Goal: Transaction & Acquisition: Purchase product/service

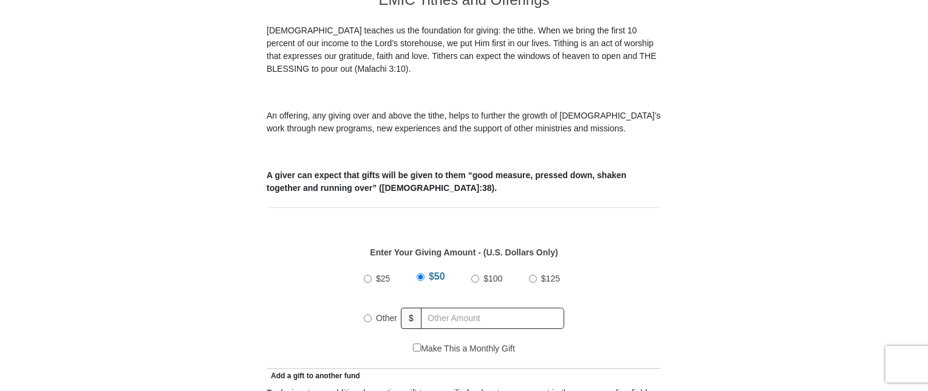
scroll to position [364, 0]
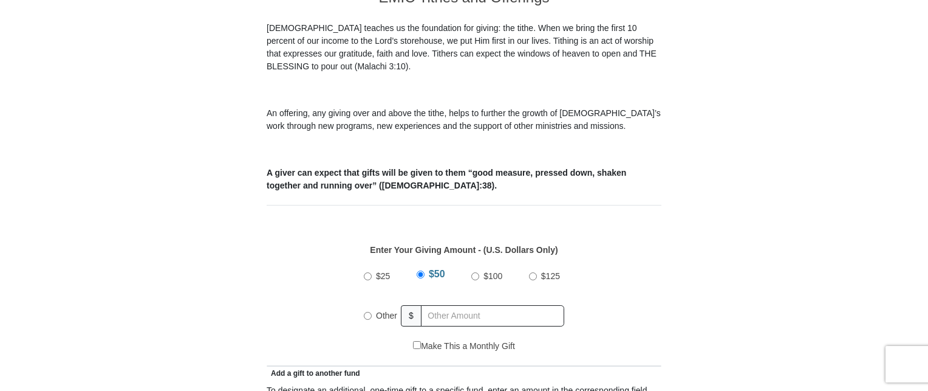
click at [367, 312] on input "Other" at bounding box center [368, 316] width 8 height 8
radio input "true"
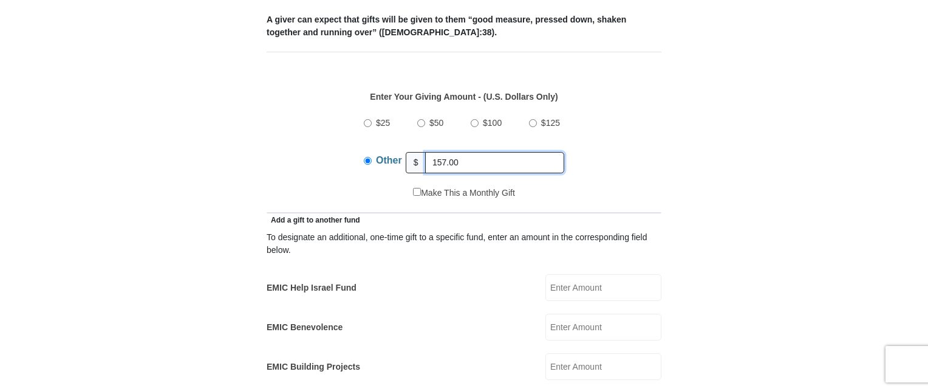
scroll to position [547, 0]
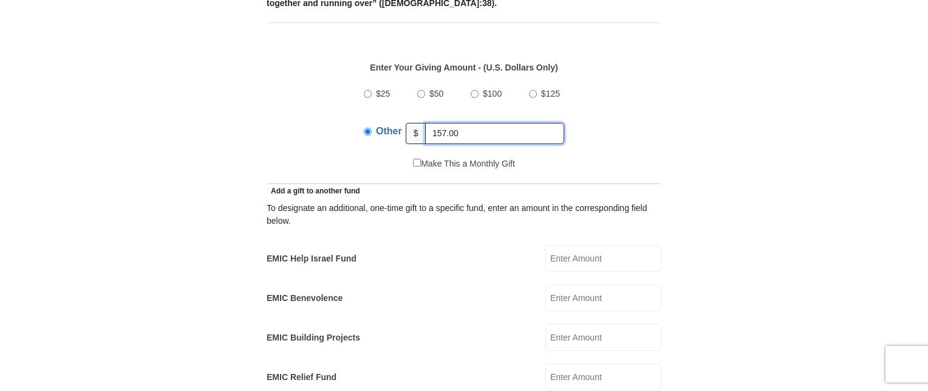
type input "157.00"
click at [590, 245] on input "EMIC Help Israel Fund" at bounding box center [603, 258] width 116 height 27
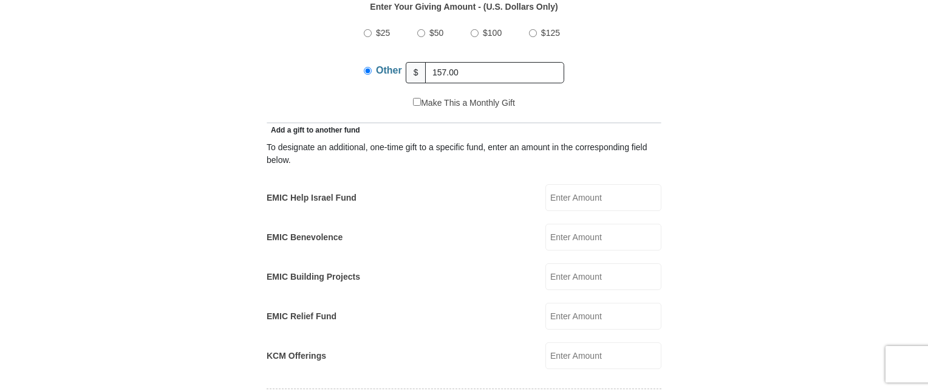
click at [618, 184] on input "EMIC Help Israel Fund" at bounding box center [603, 197] width 116 height 27
type input "39.25"
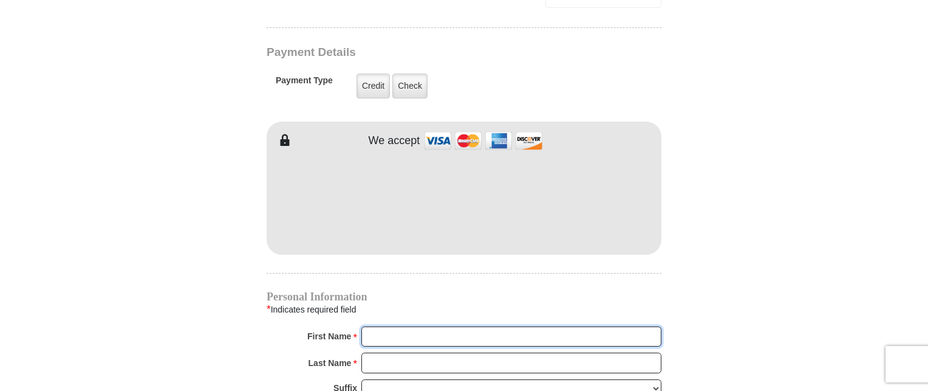
scroll to position [983, 0]
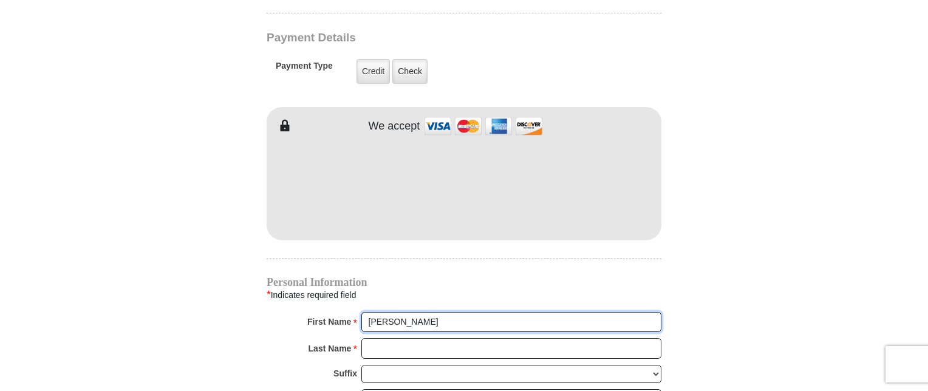
type input "[PERSON_NAME]"
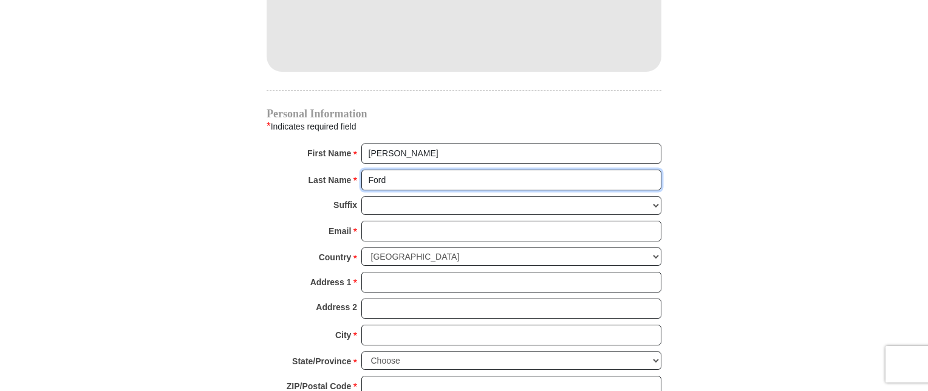
scroll to position [1165, 0]
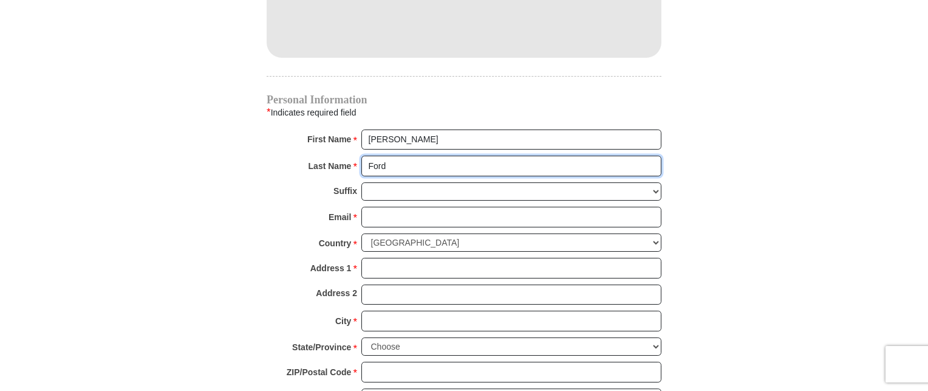
type input "Ford"
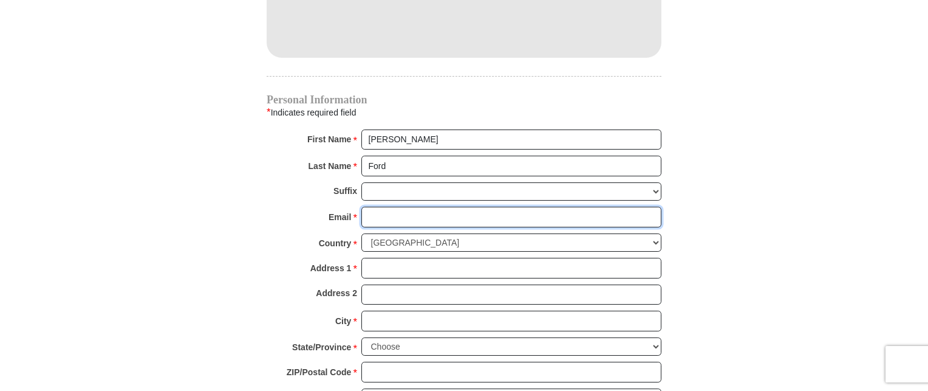
click at [385, 207] on input "Email *" at bounding box center [511, 217] width 300 height 21
type input "[EMAIL_ADDRESS][DOMAIN_NAME]"
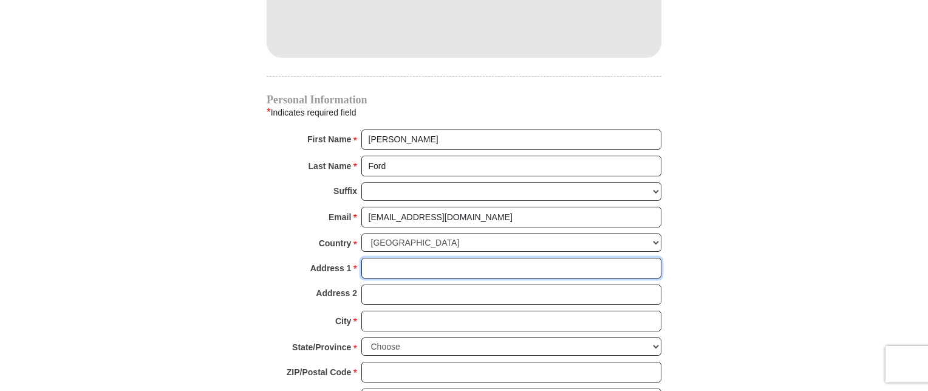
type input "[STREET_ADDRESS]"
type input "Apt A"
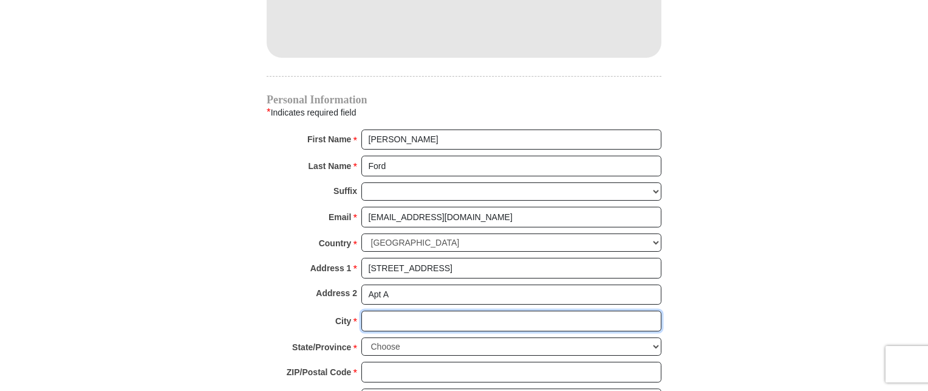
type input "[GEOGRAPHIC_DATA]"
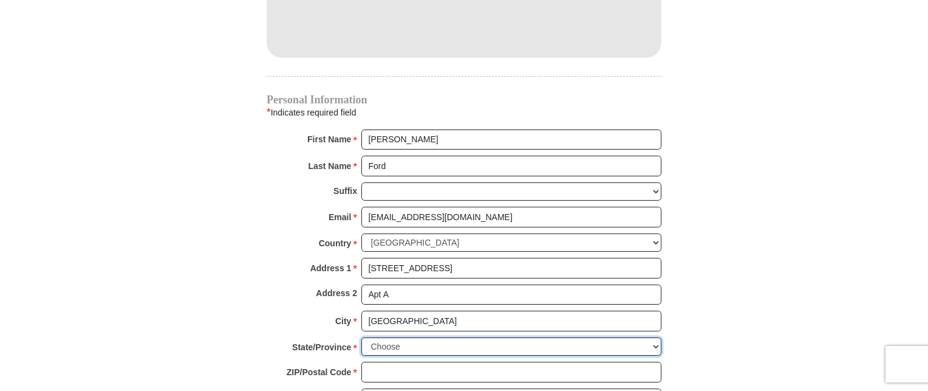
select select "MO"
type input "63115"
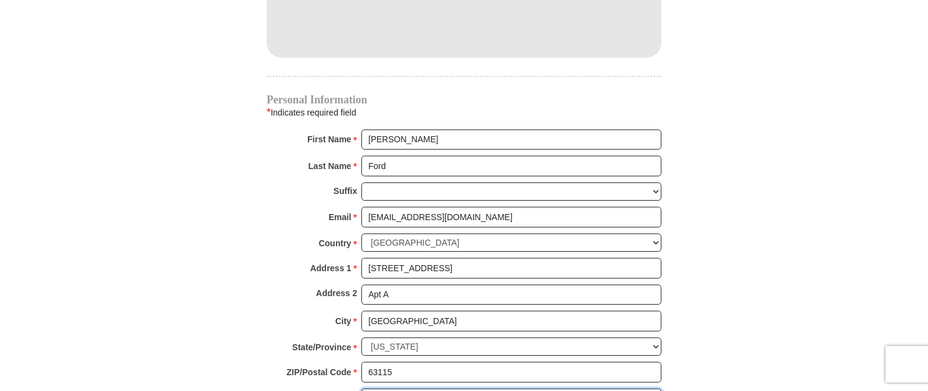
type input "3148529187"
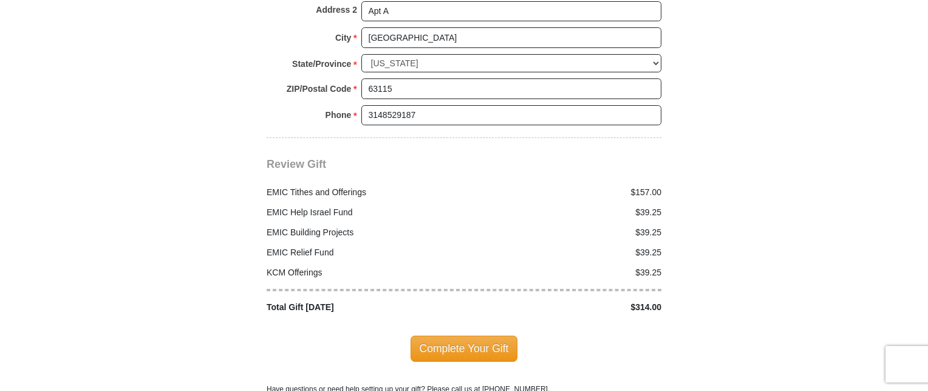
scroll to position [1469, 0]
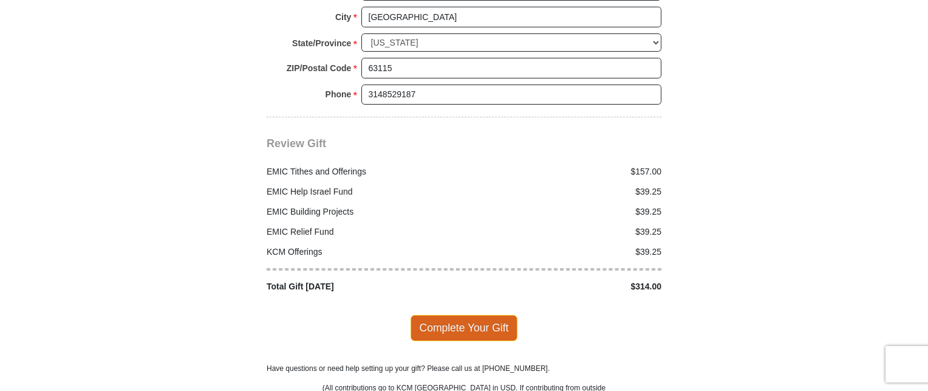
click at [474, 315] on span "Complete Your Gift" at bounding box center [465, 328] width 108 height 26
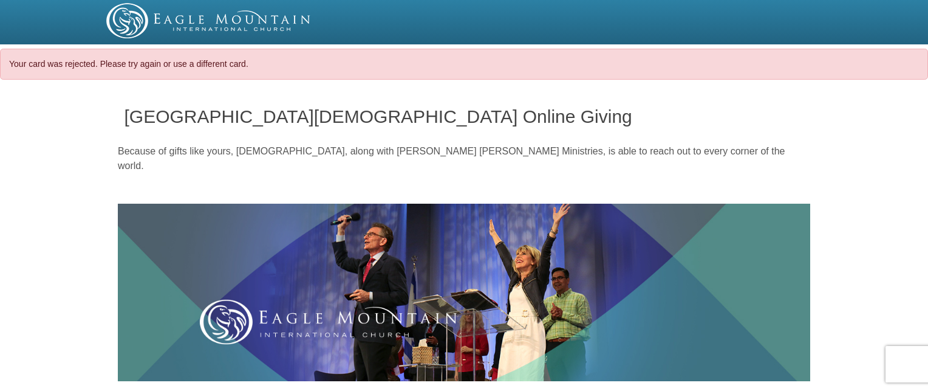
select select "MO"
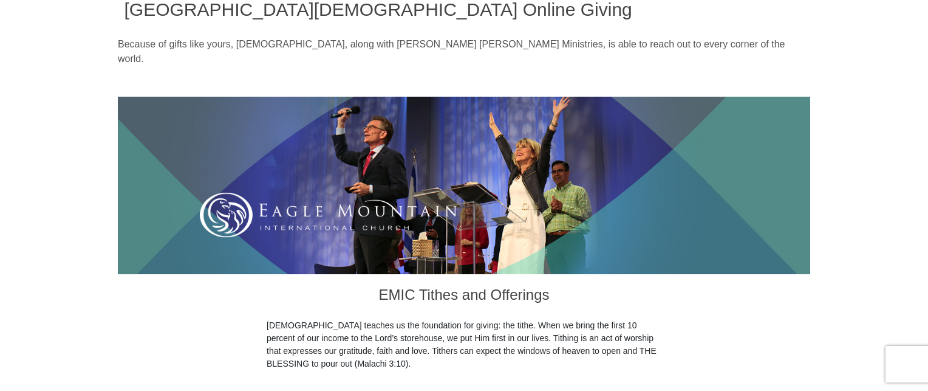
scroll to position [121, 0]
